Goal: Find contact information: Find contact information

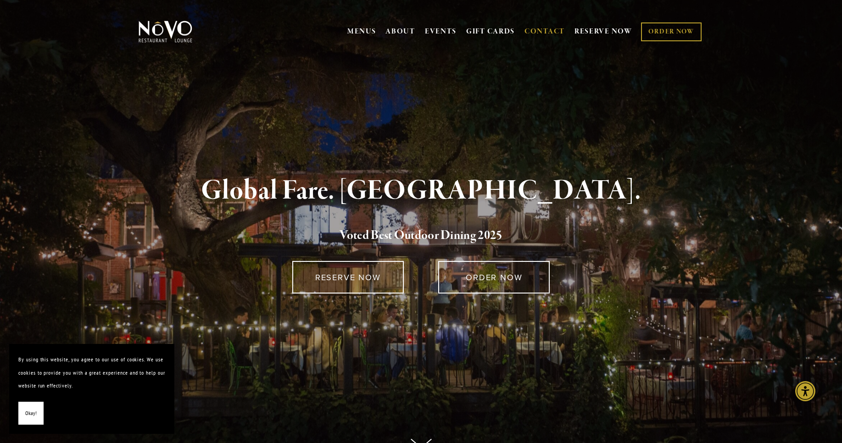
click at [533, 34] on link "CONTACT" at bounding box center [545, 31] width 40 height 17
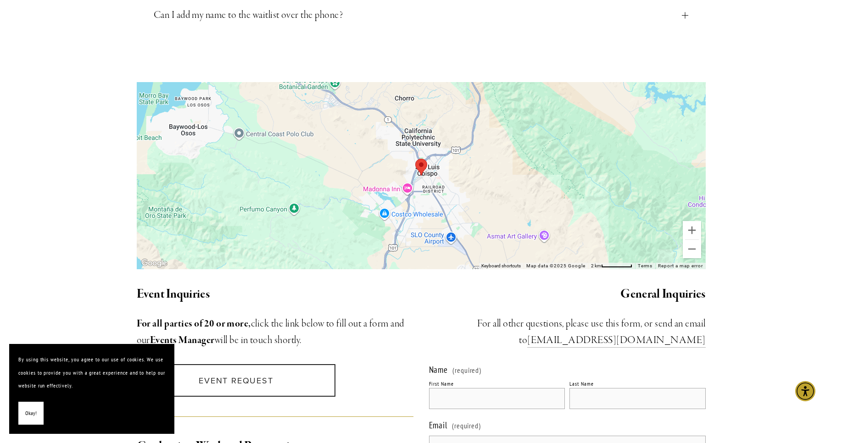
scroll to position [881, 0]
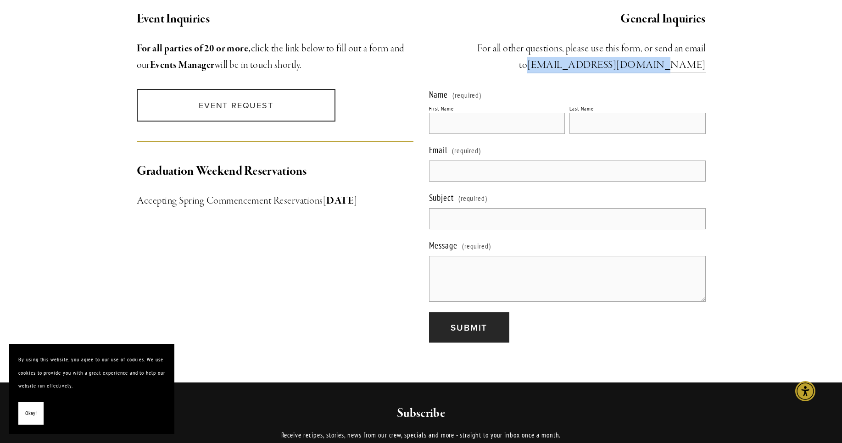
drag, startPoint x: 712, startPoint y: 52, endPoint x: 602, endPoint y: 54, distance: 109.7
click at [602, 54] on div "General Inquiries ​For all other questions, please use this form, or send an em…" at bounding box center [567, 41] width 292 height 79
copy link "[EMAIL_ADDRESS][DOMAIN_NAME]"
